Goal: Task Accomplishment & Management: Use online tool/utility

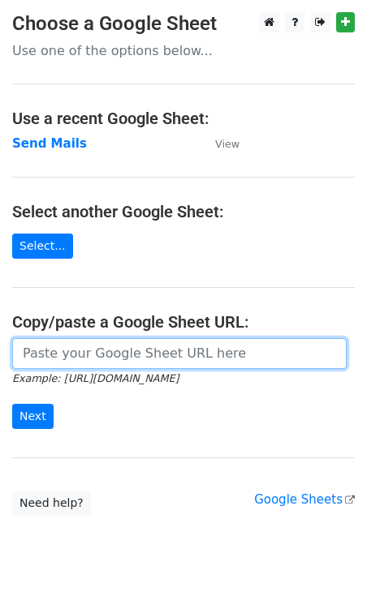
click at [62, 349] on input "url" at bounding box center [179, 353] width 334 height 31
paste input "https://docs.google.com/spreadsheets/d/1ixLlPx7FNuHzTNOhypr9Ec-fxFj1GfhNpugWxUa…"
type input "https://docs.google.com/spreadsheets/d/1ixLlPx7FNuHzTNOhypr9Ec-fxFj1GfhNpugWxUa…"
click at [12, 404] on input "Next" at bounding box center [32, 416] width 41 height 25
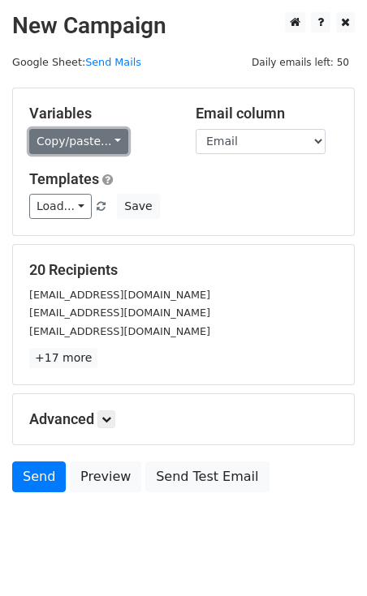
click at [68, 140] on link "Copy/paste..." at bounding box center [78, 141] width 99 height 25
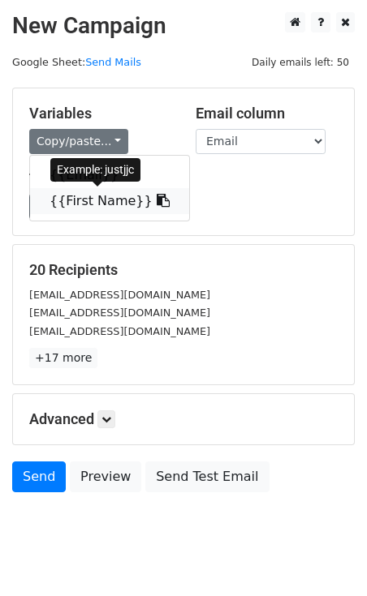
click at [82, 208] on link "{{First Name}}" at bounding box center [109, 201] width 159 height 26
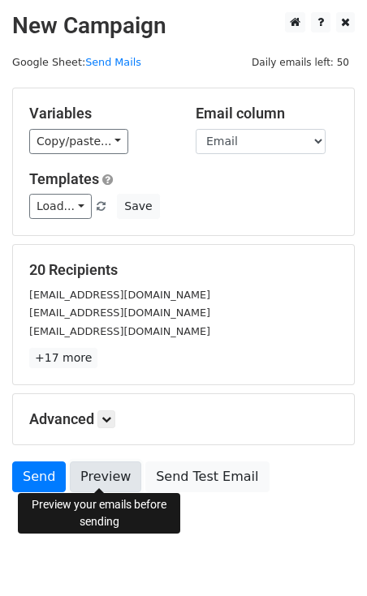
click at [90, 469] on link "Preview" at bounding box center [105, 477] width 71 height 31
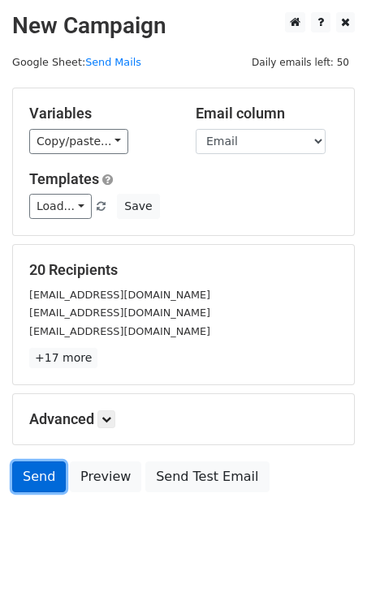
click at [37, 483] on link "Send" at bounding box center [39, 477] width 54 height 31
